Goal: Use online tool/utility: Use online tool/utility

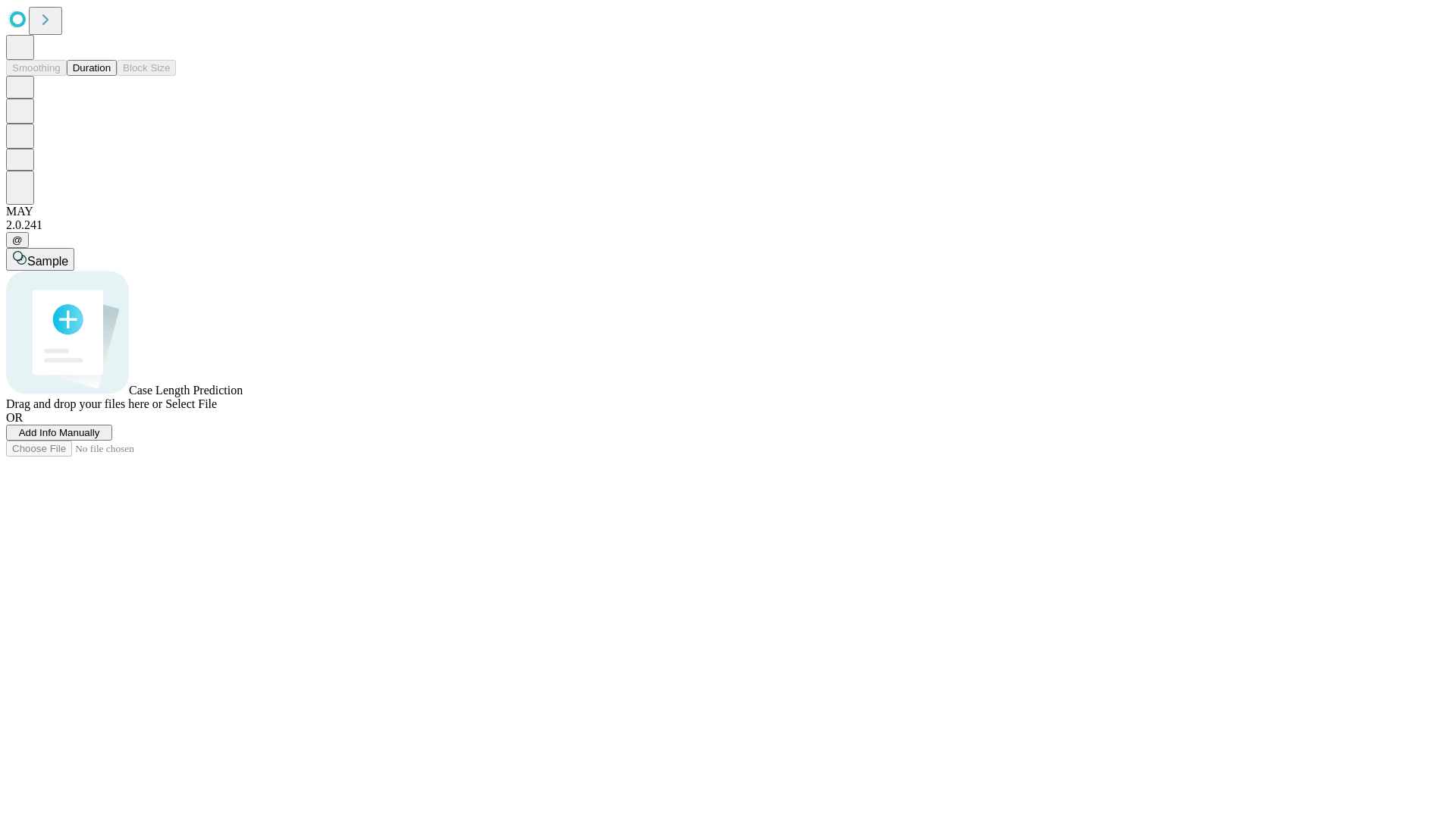
click at [217, 410] on span "Select File" at bounding box center [191, 404] width 52 height 13
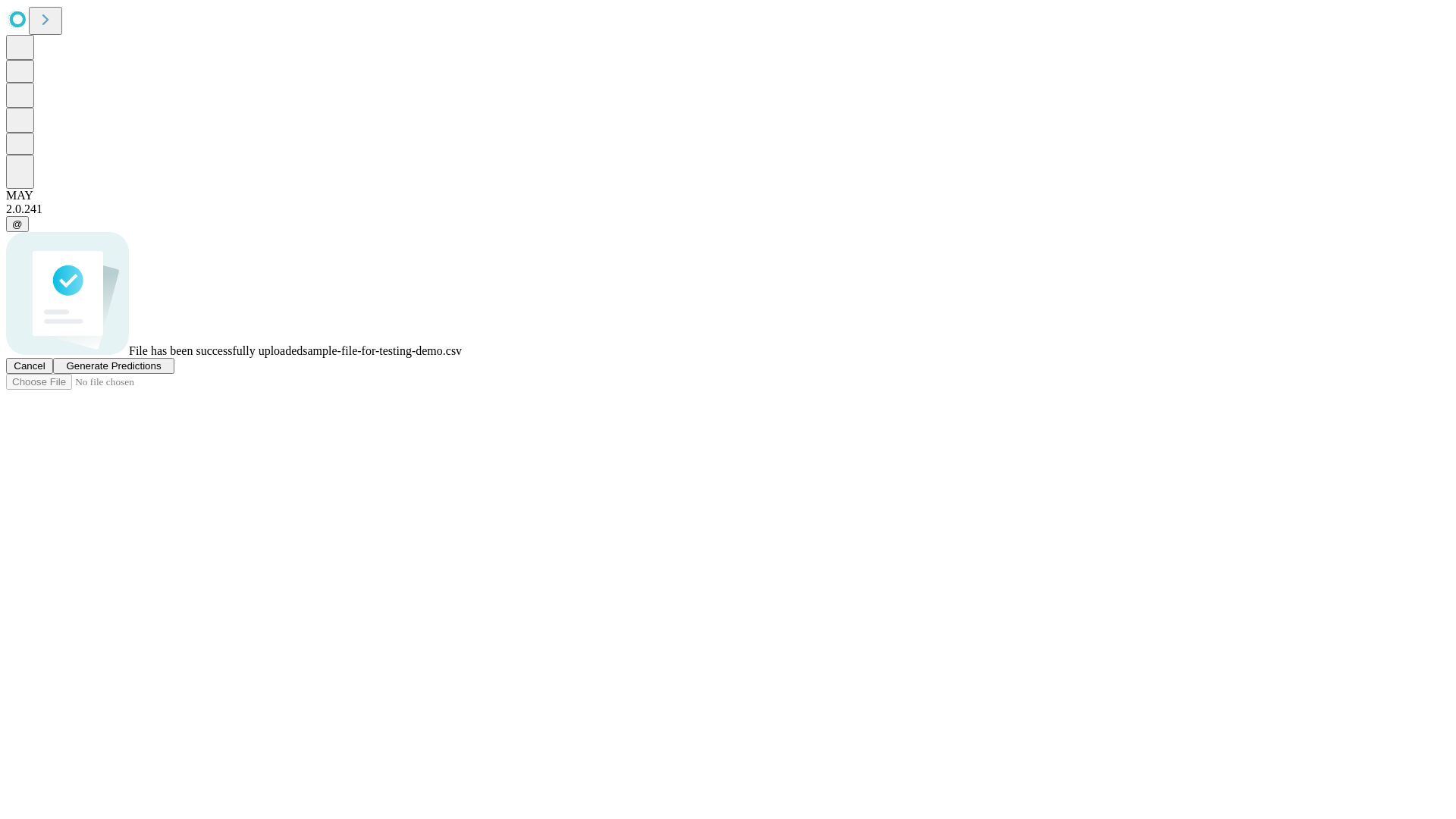
click at [160, 372] on span "Generate Predictions" at bounding box center [113, 366] width 95 height 12
